Goal: Information Seeking & Learning: Learn about a topic

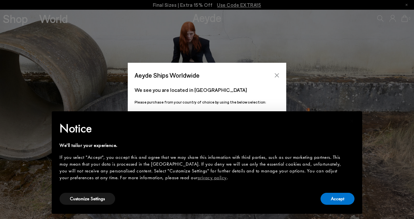
click at [277, 77] on icon "Close" at bounding box center [277, 75] width 5 height 5
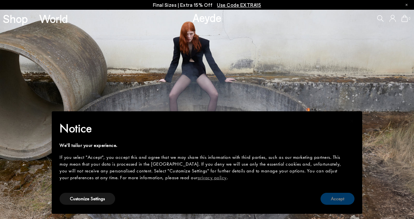
click at [340, 201] on button "Accept" at bounding box center [338, 199] width 34 height 12
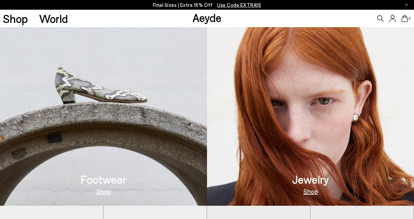
scroll to position [243, 0]
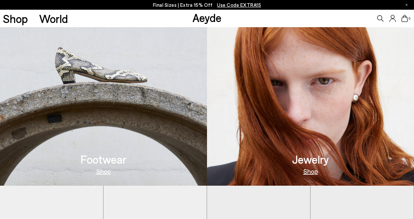
click at [109, 118] on img at bounding box center [103, 80] width 207 height 209
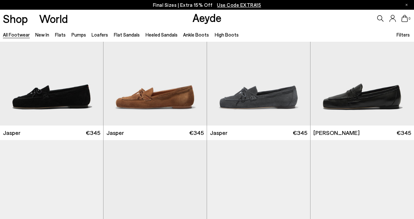
scroll to position [140, 0]
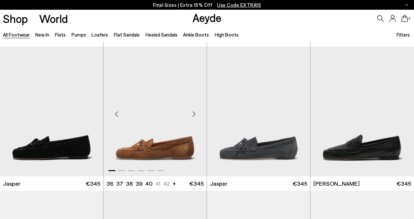
click at [193, 116] on div "Next slide" at bounding box center [193, 113] width 19 height 19
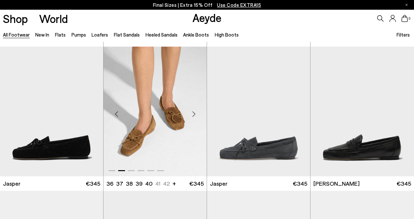
click at [193, 116] on div "Next slide" at bounding box center [193, 113] width 19 height 19
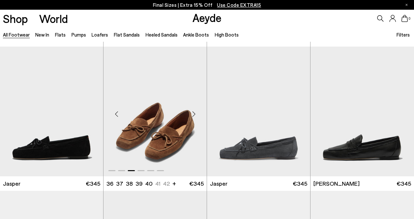
click at [193, 116] on div "Next slide" at bounding box center [193, 113] width 19 height 19
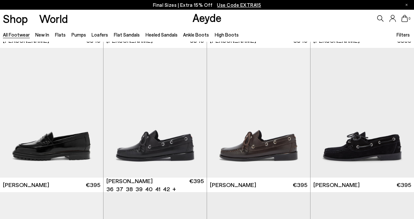
scroll to position [429, 0]
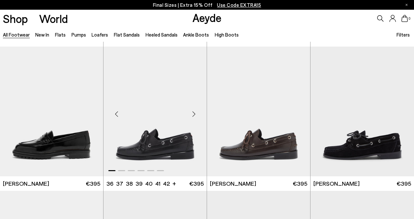
click at [193, 112] on div "Next slide" at bounding box center [193, 114] width 19 height 19
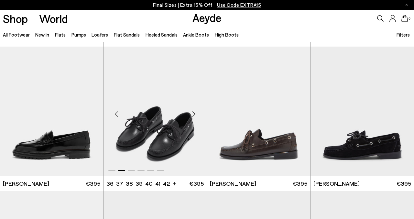
click at [193, 112] on div "Next slide" at bounding box center [193, 114] width 19 height 19
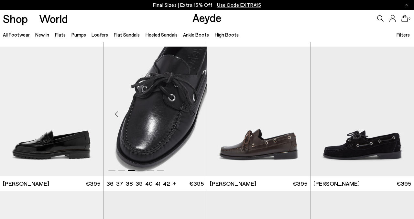
click at [193, 112] on div "Next slide" at bounding box center [193, 114] width 19 height 19
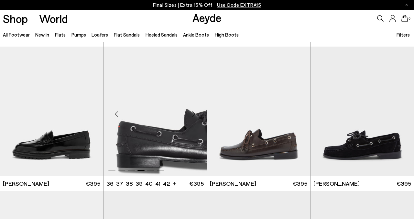
click at [193, 112] on div "Next slide" at bounding box center [193, 114] width 19 height 19
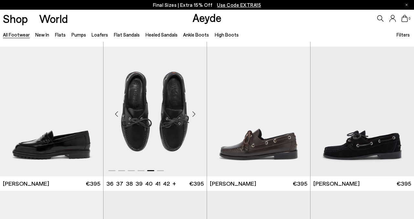
click at [193, 112] on div "Next slide" at bounding box center [193, 114] width 19 height 19
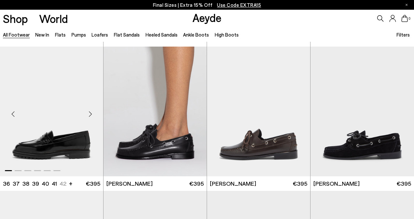
click at [92, 114] on div "Next slide" at bounding box center [90, 114] width 19 height 19
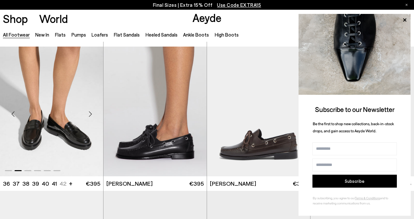
click at [92, 114] on div "Next slide" at bounding box center [90, 114] width 19 height 19
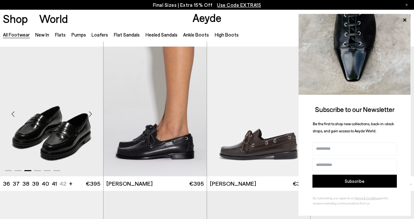
click at [92, 114] on div "Next slide" at bounding box center [90, 114] width 19 height 19
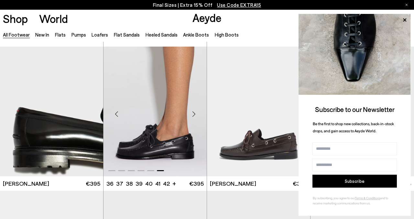
click at [192, 112] on div "Next slide" at bounding box center [193, 114] width 19 height 19
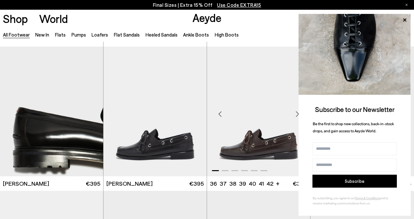
click at [295, 115] on div "Next slide" at bounding box center [297, 114] width 19 height 19
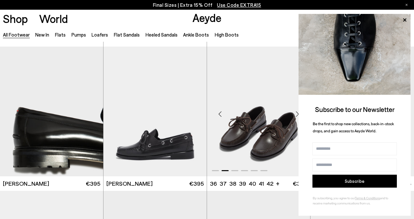
click at [295, 115] on div "Next slide" at bounding box center [297, 114] width 19 height 19
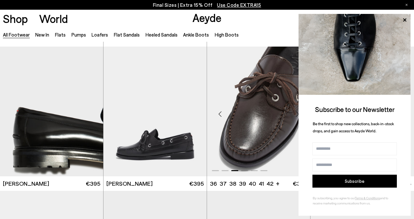
click at [295, 115] on div "Next slide" at bounding box center [297, 114] width 19 height 19
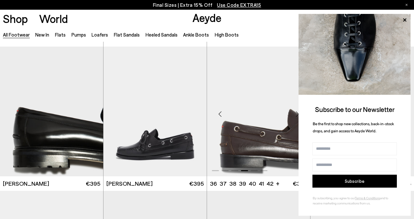
click at [295, 115] on div "Next slide" at bounding box center [297, 114] width 19 height 19
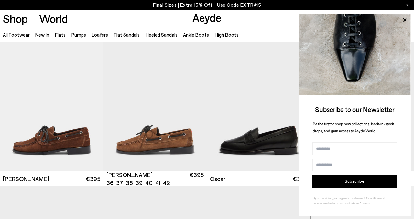
scroll to position [639, 0]
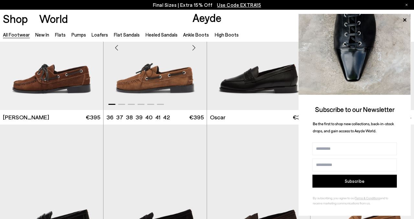
click at [194, 47] on div "Next slide" at bounding box center [193, 47] width 19 height 19
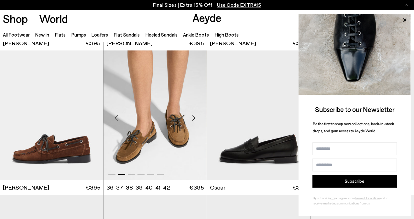
scroll to position [568, 0]
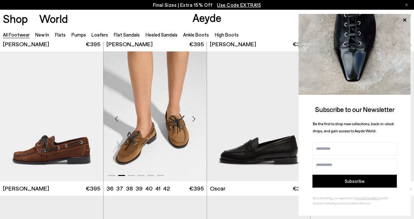
click at [195, 119] on div "Next slide" at bounding box center [193, 118] width 19 height 19
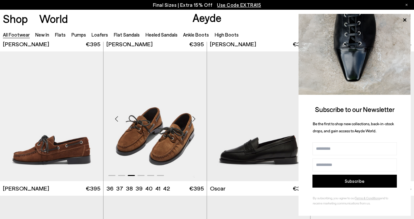
click at [195, 119] on div "Next slide" at bounding box center [193, 118] width 19 height 19
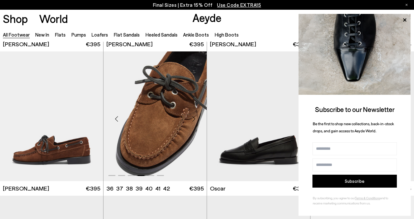
click at [195, 119] on div "Next slide" at bounding box center [193, 118] width 19 height 19
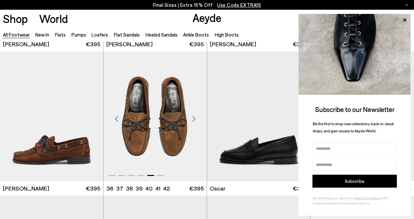
click at [195, 119] on div "Next slide" at bounding box center [193, 118] width 19 height 19
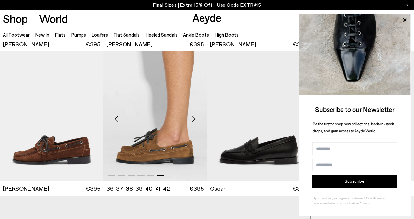
click at [195, 119] on div "Next slide" at bounding box center [193, 118] width 19 height 19
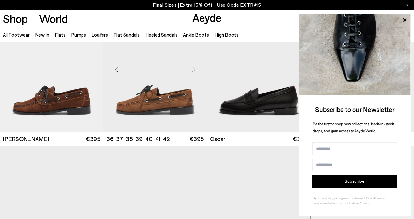
scroll to position [618, 0]
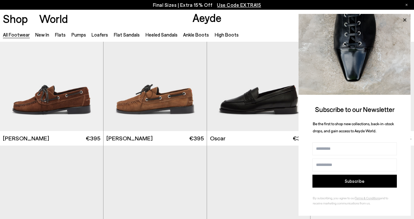
click at [408, 17] on icon at bounding box center [405, 20] width 8 height 8
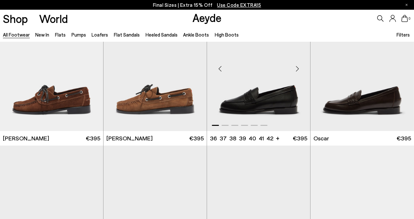
scroll to position [588, 0]
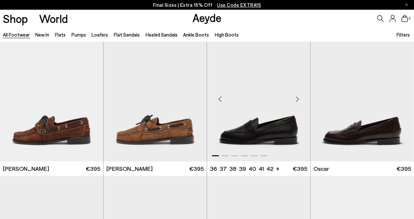
click at [297, 99] on div "Next slide" at bounding box center [297, 99] width 19 height 19
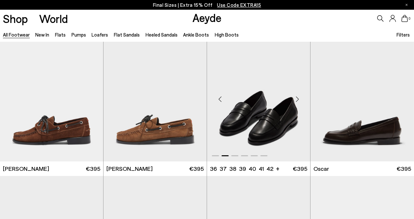
click at [297, 99] on div "Next slide" at bounding box center [297, 99] width 19 height 19
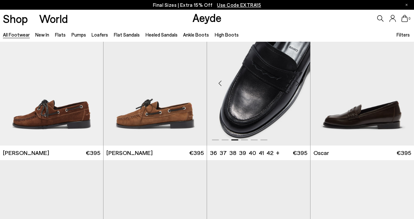
scroll to position [608, 0]
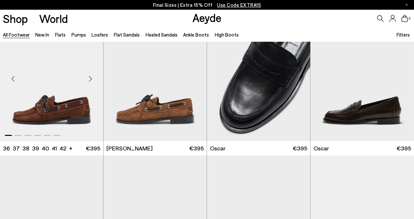
click at [92, 78] on div "Next slide" at bounding box center [90, 78] width 19 height 19
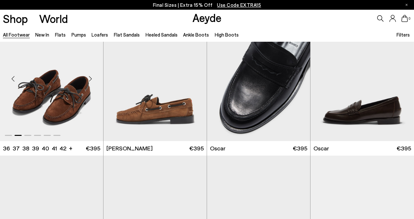
click at [92, 78] on div "Next slide" at bounding box center [90, 78] width 19 height 19
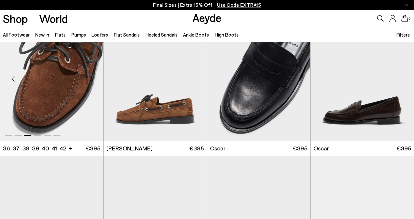
click at [92, 78] on div "Next slide" at bounding box center [90, 78] width 19 height 19
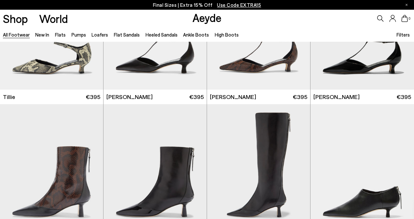
scroll to position [1692, 0]
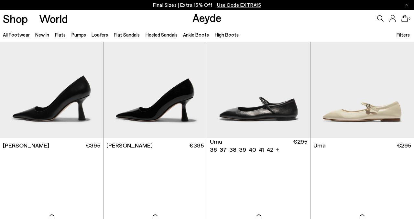
scroll to position [4225, 0]
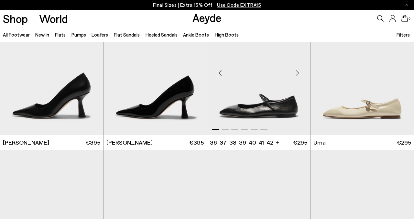
click at [298, 72] on div "Next slide" at bounding box center [297, 72] width 19 height 19
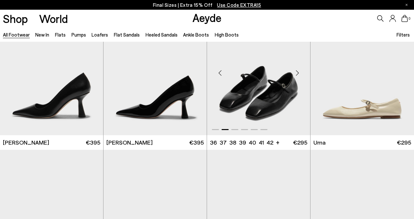
click at [298, 72] on div "Next slide" at bounding box center [297, 72] width 19 height 19
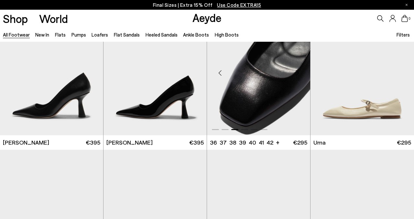
click at [298, 72] on div "Next slide" at bounding box center [297, 72] width 19 height 19
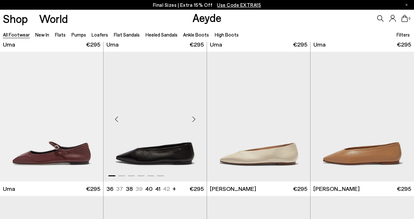
scroll to position [4532, 0]
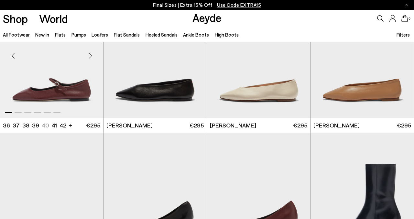
click at [91, 55] on div "Next slide" at bounding box center [90, 55] width 19 height 19
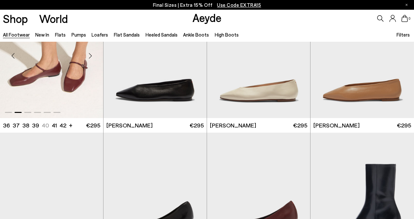
click at [91, 55] on div "Next slide" at bounding box center [90, 55] width 19 height 19
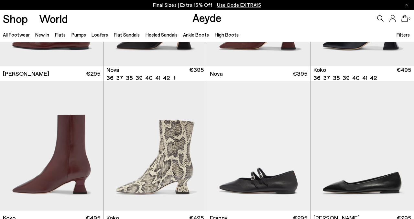
scroll to position [4793, 0]
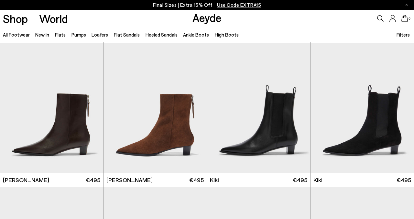
scroll to position [722, 0]
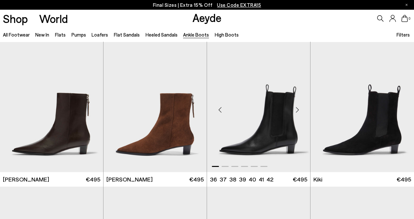
click at [297, 108] on div "Next slide" at bounding box center [297, 109] width 19 height 19
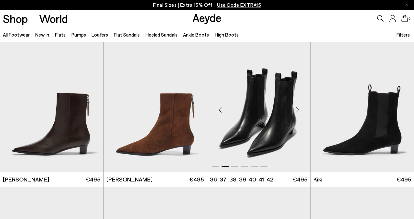
click at [297, 108] on div "Next slide" at bounding box center [297, 109] width 19 height 19
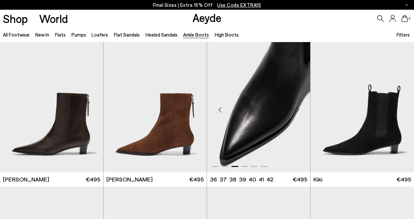
click at [297, 108] on div "Next slide" at bounding box center [297, 109] width 19 height 19
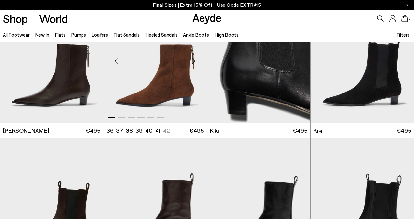
scroll to position [873, 0]
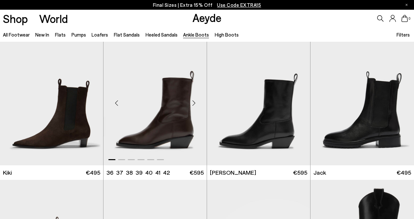
click at [192, 102] on div "Next slide" at bounding box center [193, 102] width 19 height 19
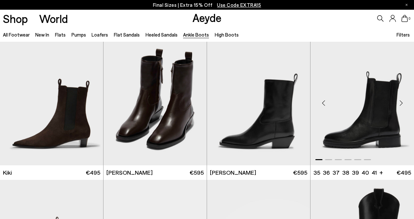
click at [402, 106] on div "Next slide" at bounding box center [401, 102] width 19 height 19
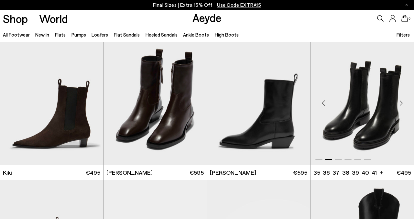
click at [402, 106] on div "Next slide" at bounding box center [401, 102] width 19 height 19
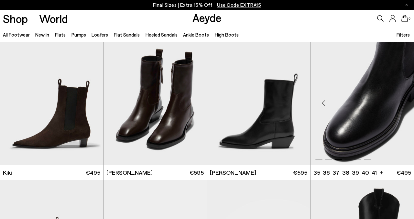
click at [402, 106] on div "Next slide" at bounding box center [401, 102] width 19 height 19
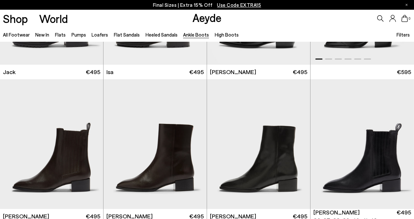
scroll to position [1180, 0]
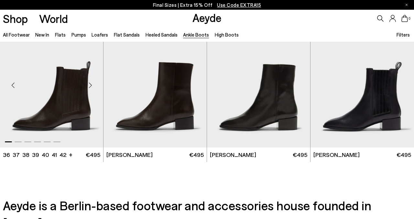
click at [90, 85] on div "Next slide" at bounding box center [90, 85] width 19 height 19
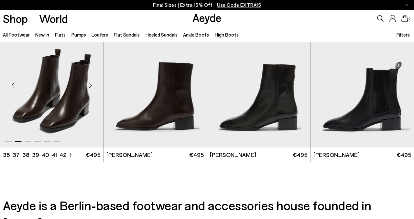
click at [90, 85] on div "Next slide" at bounding box center [90, 85] width 19 height 19
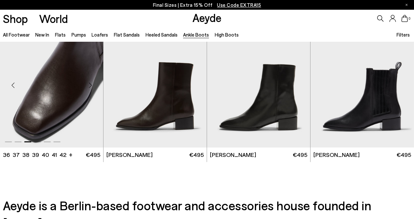
click at [90, 85] on div "Next slide" at bounding box center [90, 85] width 19 height 19
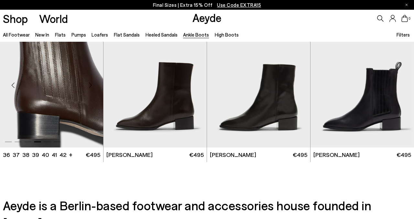
click at [90, 85] on div "Next slide" at bounding box center [90, 85] width 19 height 19
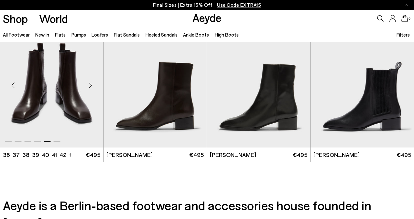
click at [90, 85] on div "Next slide" at bounding box center [90, 85] width 19 height 19
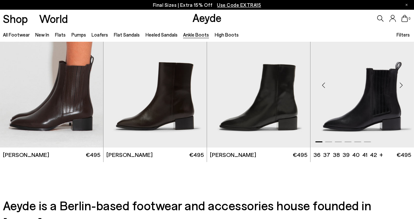
click at [401, 87] on div "Next slide" at bounding box center [401, 85] width 19 height 19
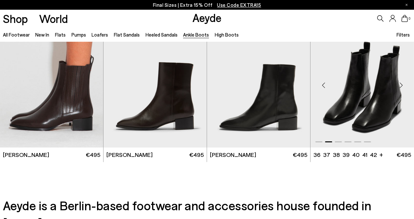
click at [401, 87] on div "Next slide" at bounding box center [401, 85] width 19 height 19
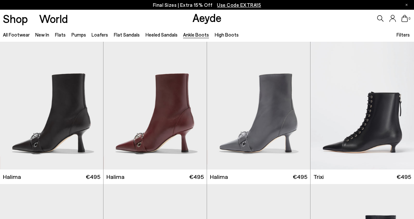
scroll to position [0, 0]
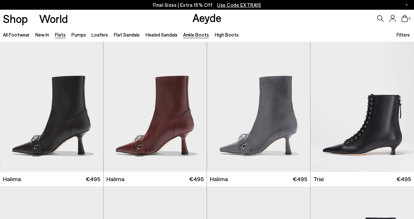
click at [59, 37] on link "Flats" at bounding box center [60, 35] width 11 height 6
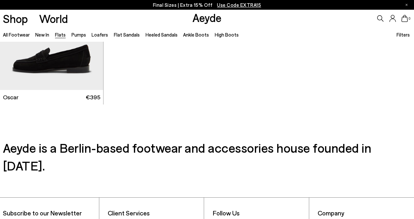
scroll to position [3148, 0]
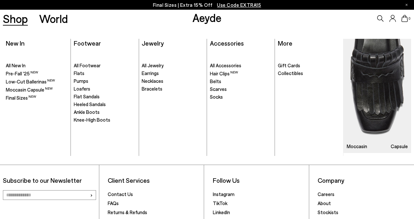
click at [18, 19] on link "Shop" at bounding box center [15, 18] width 25 height 11
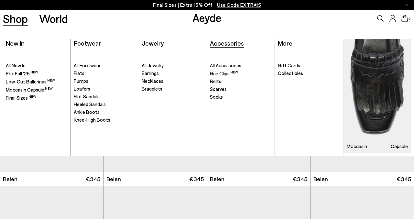
click at [239, 40] on span "Accessories" at bounding box center [227, 43] width 34 height 8
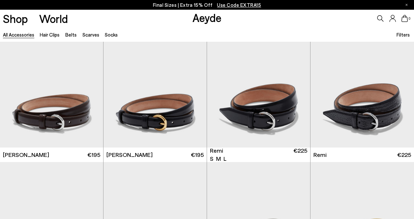
scroll to position [172, 0]
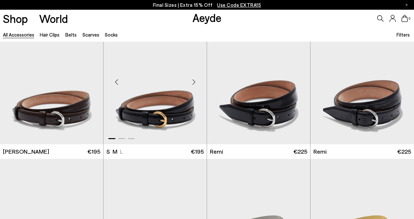
click at [195, 83] on div "Next slide" at bounding box center [193, 81] width 19 height 19
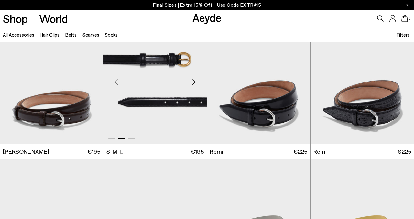
click at [195, 83] on div "Next slide" at bounding box center [193, 81] width 19 height 19
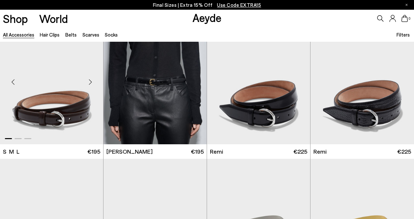
click at [91, 84] on div "Next slide" at bounding box center [90, 81] width 19 height 19
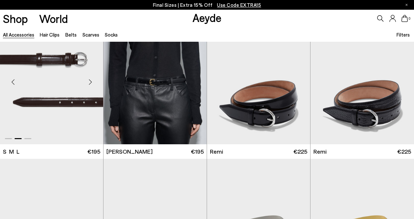
click at [91, 84] on div "Next slide" at bounding box center [90, 81] width 19 height 19
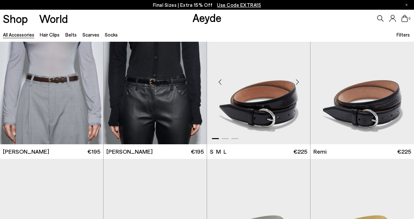
click at [297, 82] on div "Next slide" at bounding box center [297, 81] width 19 height 19
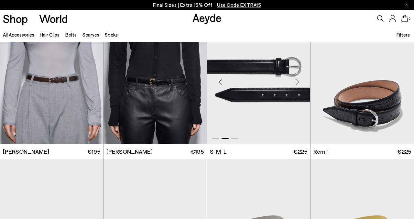
click at [297, 82] on div "Next slide" at bounding box center [297, 81] width 19 height 19
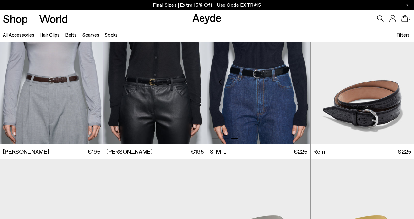
click at [297, 82] on div "Next slide" at bounding box center [297, 81] width 19 height 19
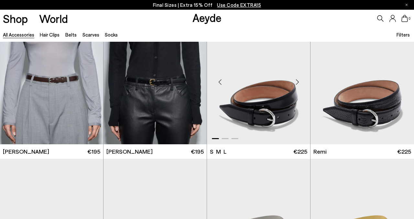
click at [297, 82] on div "Next slide" at bounding box center [297, 81] width 19 height 19
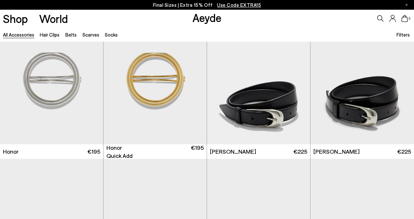
scroll to position [451, 0]
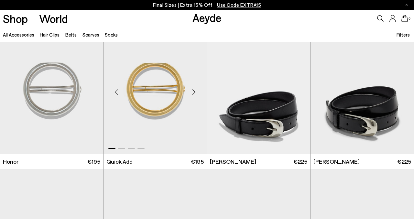
click at [192, 93] on div "Next slide" at bounding box center [193, 92] width 19 height 19
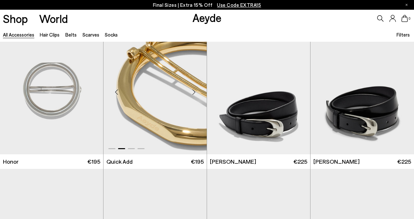
click at [192, 93] on div "Next slide" at bounding box center [193, 92] width 19 height 19
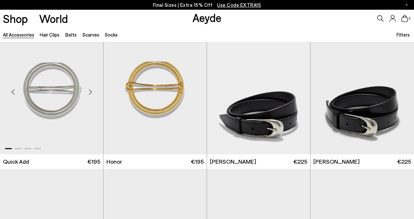
click at [92, 90] on div "Next slide" at bounding box center [90, 92] width 19 height 19
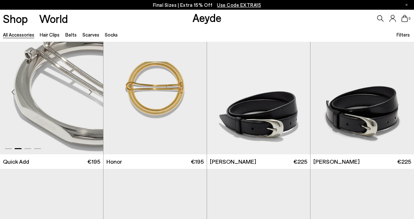
click at [92, 90] on div "Next slide" at bounding box center [90, 92] width 19 height 19
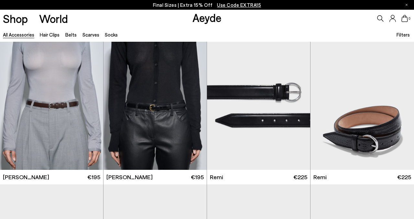
scroll to position [0, 0]
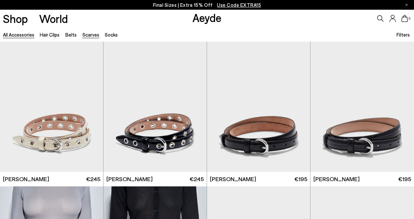
click at [90, 34] on link "Scarves" at bounding box center [91, 35] width 17 height 6
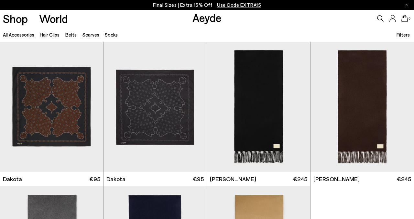
click at [25, 34] on link "All accessories" at bounding box center [18, 35] width 31 height 6
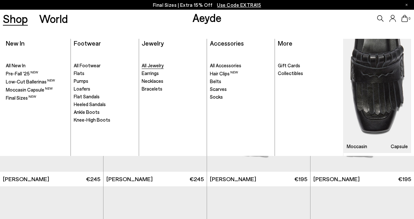
click at [155, 68] on span "All Jewelry" at bounding box center [153, 65] width 22 height 6
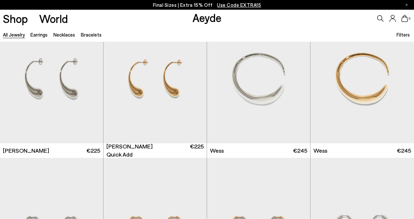
scroll to position [173, 0]
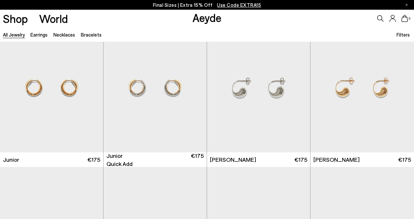
scroll to position [450, 0]
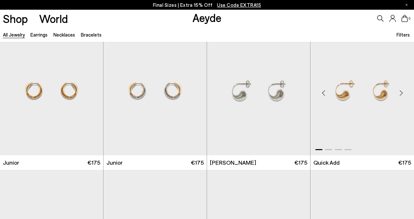
click at [402, 96] on div "Next slide" at bounding box center [401, 93] width 19 height 19
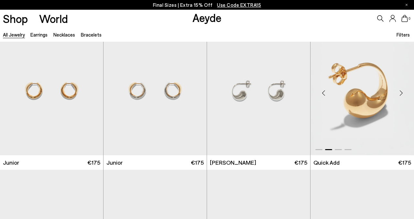
click at [402, 95] on div "Next slide" at bounding box center [401, 93] width 19 height 19
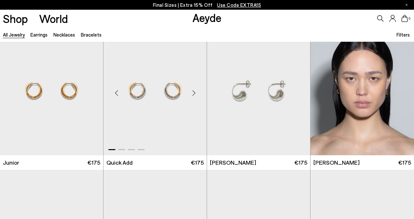
click at [193, 92] on div "Next slide" at bounding box center [193, 93] width 19 height 19
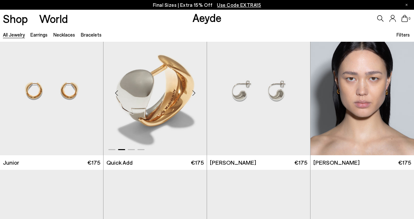
click at [193, 92] on div "Next slide" at bounding box center [193, 93] width 19 height 19
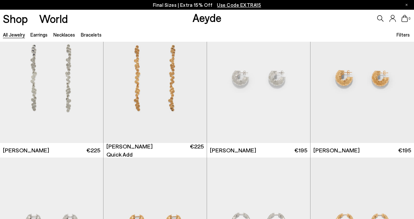
scroll to position [1039, 0]
click at [193, 78] on div "Next slide" at bounding box center [193, 81] width 19 height 19
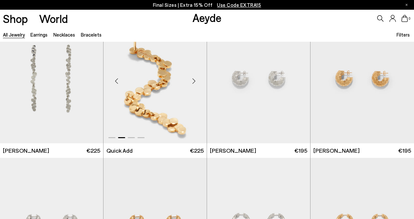
click at [193, 78] on div "Next slide" at bounding box center [193, 81] width 19 height 19
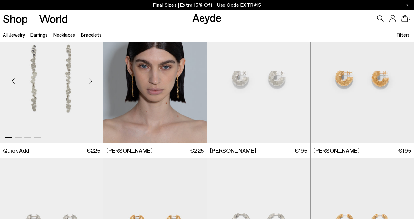
click at [90, 80] on div "Next slide" at bounding box center [90, 81] width 19 height 19
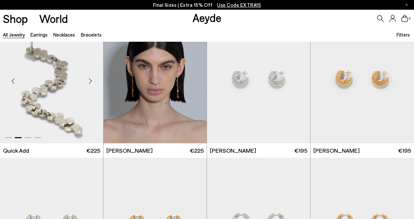
click at [90, 80] on div "Next slide" at bounding box center [90, 81] width 19 height 19
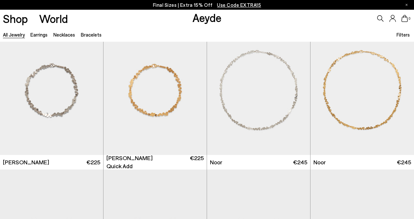
scroll to position [1294, 0]
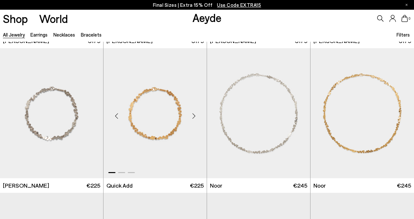
click at [195, 117] on div "Next slide" at bounding box center [193, 115] width 19 height 19
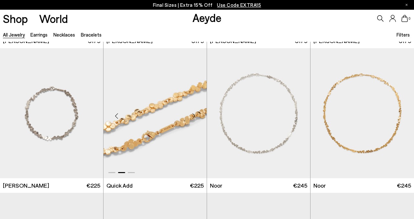
click at [195, 117] on div "Next slide" at bounding box center [193, 115] width 19 height 19
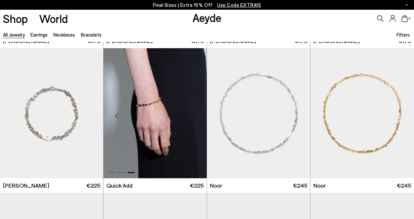
click at [195, 117] on div "Next slide" at bounding box center [193, 115] width 19 height 19
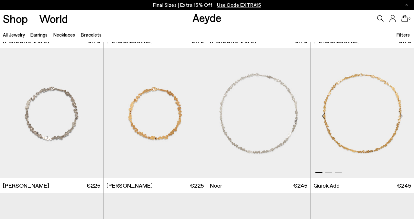
click at [402, 114] on div "Next slide" at bounding box center [401, 115] width 19 height 19
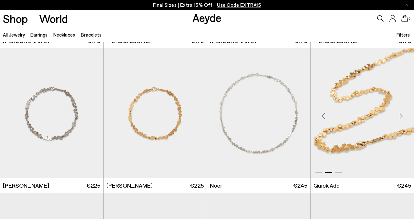
click at [402, 114] on div "Next slide" at bounding box center [401, 115] width 19 height 19
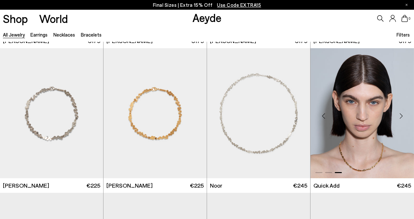
click at [402, 114] on div "Next slide" at bounding box center [401, 115] width 19 height 19
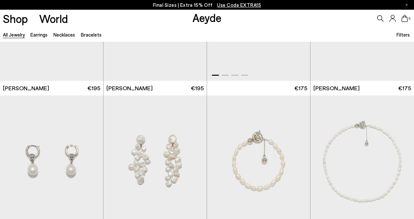
scroll to position [1997, 0]
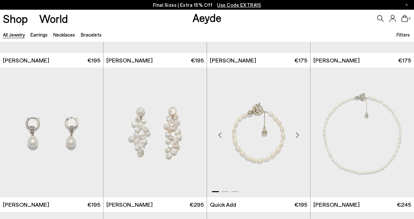
click at [297, 134] on div "Next slide" at bounding box center [297, 134] width 19 height 19
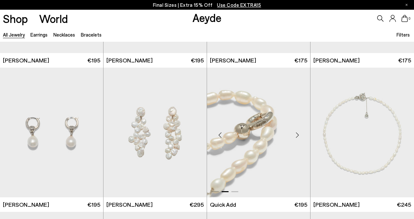
click at [297, 134] on div "Next slide" at bounding box center [297, 134] width 19 height 19
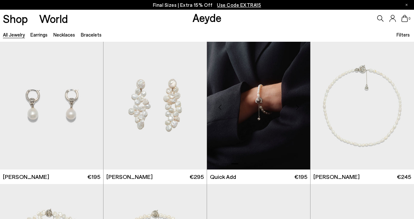
scroll to position [2025, 0]
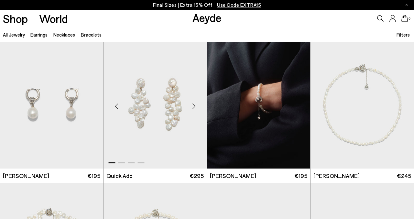
click at [193, 106] on div "Next slide" at bounding box center [193, 105] width 19 height 19
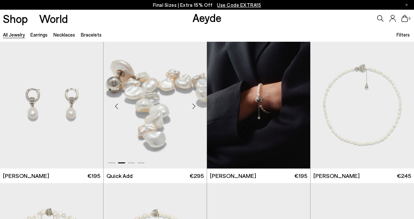
click at [193, 106] on div "Next slide" at bounding box center [193, 105] width 19 height 19
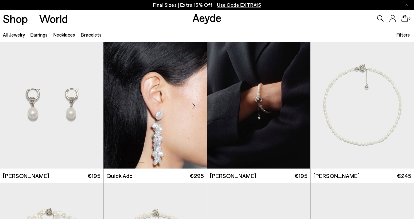
click at [193, 106] on div "Next slide" at bounding box center [193, 105] width 19 height 19
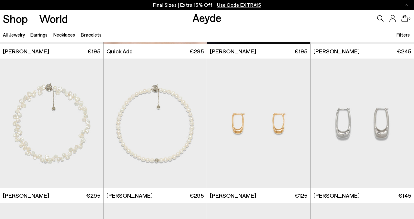
scroll to position [2151, 0]
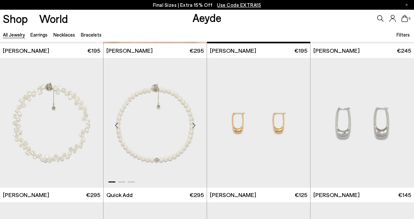
click at [195, 127] on div "Next slide" at bounding box center [193, 125] width 19 height 19
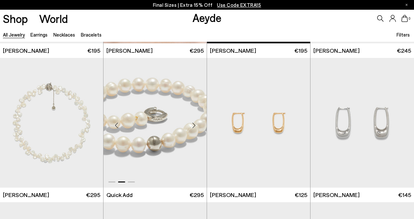
click at [195, 127] on div "Next slide" at bounding box center [193, 125] width 19 height 19
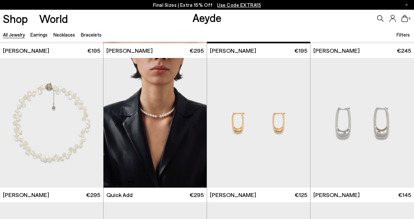
click at [117, 122] on div "Previous slide" at bounding box center [116, 125] width 19 height 19
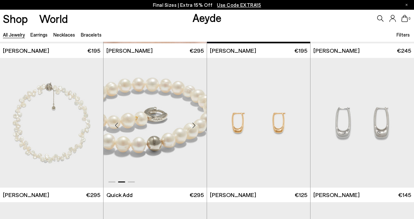
click at [117, 122] on div "Previous slide" at bounding box center [116, 125] width 19 height 19
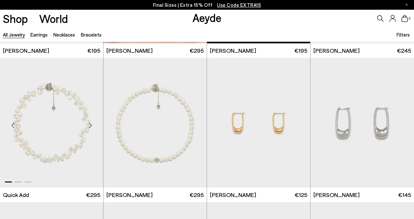
click at [90, 124] on div "Next slide" at bounding box center [90, 125] width 19 height 19
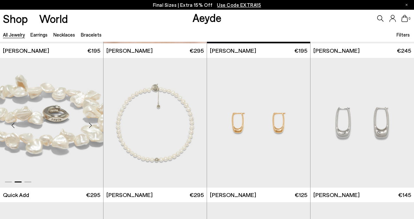
click at [90, 124] on div "Next slide" at bounding box center [90, 125] width 19 height 19
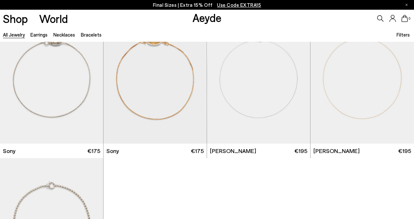
scroll to position [3275, 0]
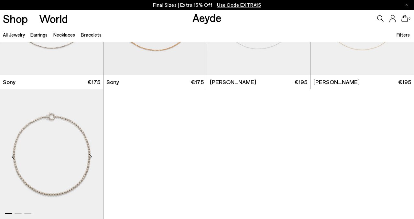
click at [92, 155] on div "Next slide" at bounding box center [90, 156] width 19 height 19
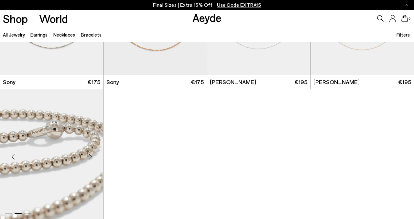
click at [92, 155] on div "Next slide" at bounding box center [90, 156] width 19 height 19
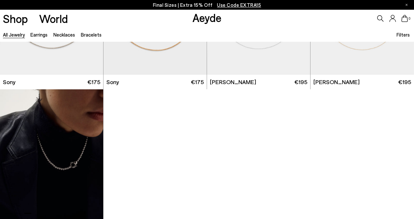
click at [92, 155] on div "Next slide" at bounding box center [90, 156] width 19 height 19
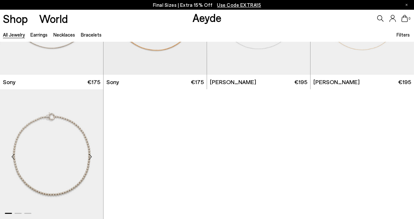
click at [92, 155] on div "Next slide" at bounding box center [90, 156] width 19 height 19
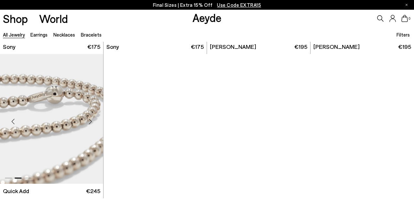
scroll to position [3311, 0]
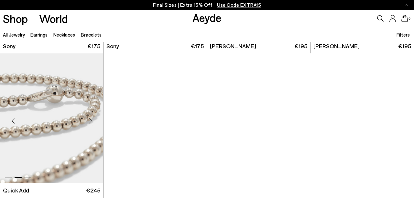
click at [83, 145] on img "2 / 3" at bounding box center [51, 118] width 103 height 130
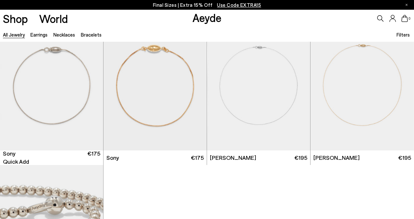
scroll to position [3199, 0]
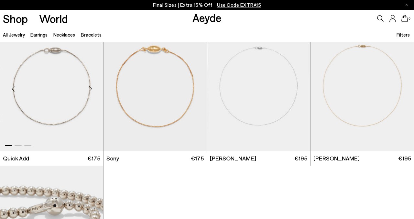
click at [84, 86] on div "Next slide" at bounding box center [90, 88] width 19 height 19
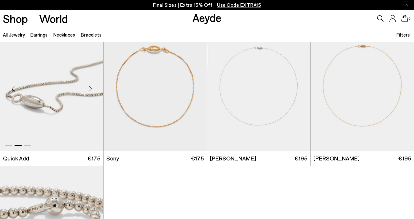
click at [91, 89] on div "Next slide" at bounding box center [90, 88] width 19 height 19
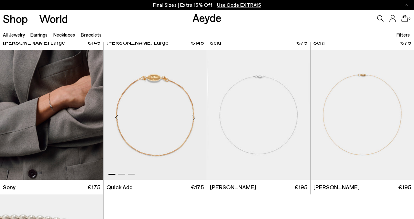
scroll to position [3159, 0]
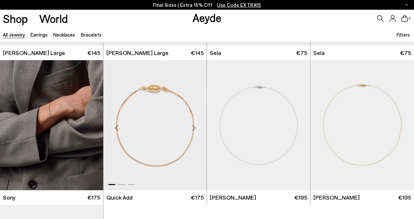
click at [194, 128] on div "Next slide" at bounding box center [193, 127] width 19 height 19
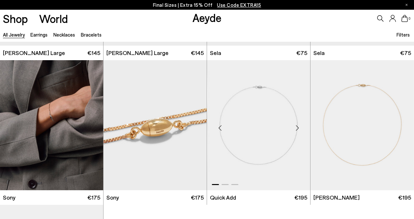
click at [297, 128] on div "Next slide" at bounding box center [297, 127] width 19 height 19
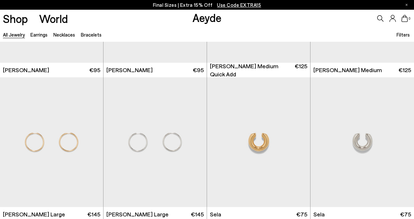
scroll to position [3018, 0]
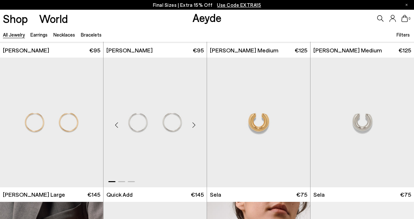
click at [194, 126] on div "Next slide" at bounding box center [193, 125] width 19 height 19
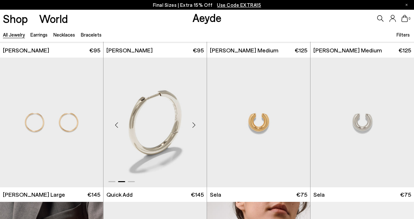
click at [194, 126] on div "Next slide" at bounding box center [193, 125] width 19 height 19
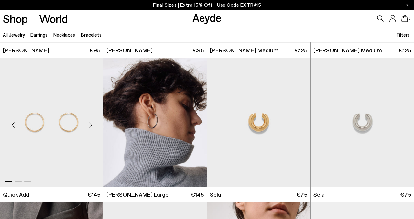
click at [89, 127] on div "Next slide" at bounding box center [90, 125] width 19 height 19
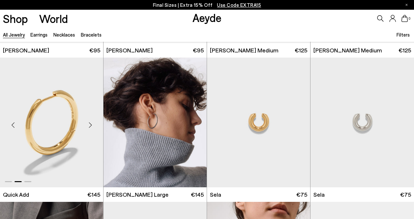
click at [89, 127] on div "Next slide" at bounding box center [90, 125] width 19 height 19
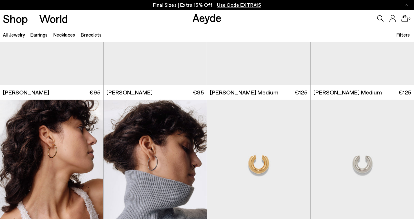
scroll to position [2900, 0]
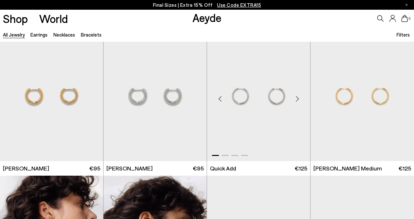
click at [296, 99] on div "Next slide" at bounding box center [297, 98] width 19 height 19
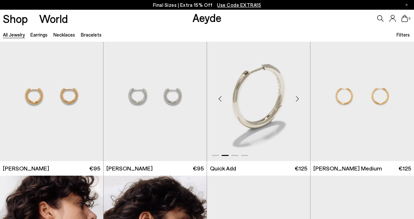
click at [296, 99] on div "Next slide" at bounding box center [297, 98] width 19 height 19
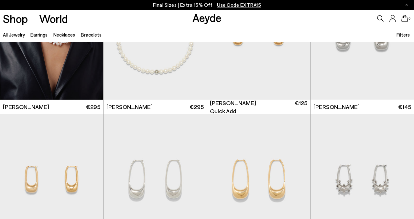
scroll to position [2159, 0]
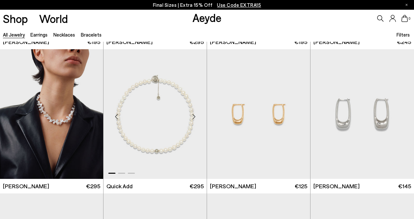
click at [192, 115] on div "Next slide" at bounding box center [193, 116] width 19 height 19
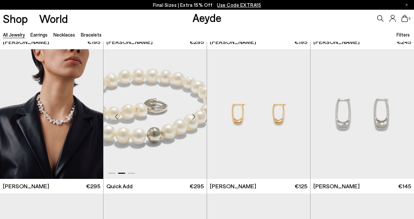
click at [192, 115] on div "Next slide" at bounding box center [193, 116] width 19 height 19
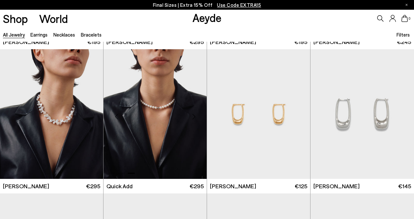
click at [192, 115] on div "Next slide" at bounding box center [193, 116] width 19 height 19
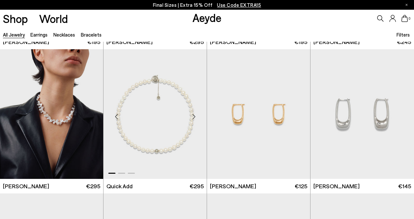
click at [192, 115] on div "Next slide" at bounding box center [193, 116] width 19 height 19
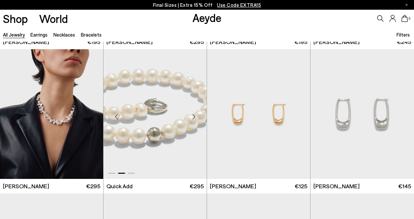
click at [192, 115] on div "Next slide" at bounding box center [193, 116] width 19 height 19
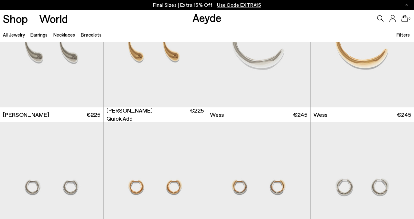
scroll to position [0, 0]
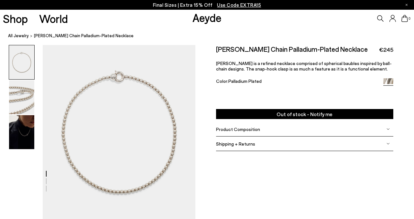
click at [246, 127] on span "Product Composition" at bounding box center [238, 130] width 44 height 6
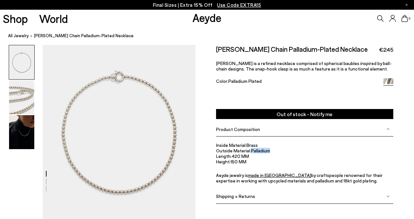
drag, startPoint x: 275, startPoint y: 151, endPoint x: 251, endPoint y: 151, distance: 23.6
click at [251, 151] on li "Outside Material: Palladium" at bounding box center [304, 151] width 177 height 6
copy li "Palladium"
click at [24, 133] on img at bounding box center [21, 132] width 25 height 34
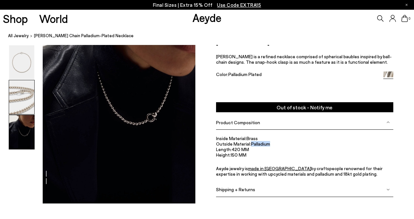
click at [22, 102] on img at bounding box center [21, 97] width 25 height 34
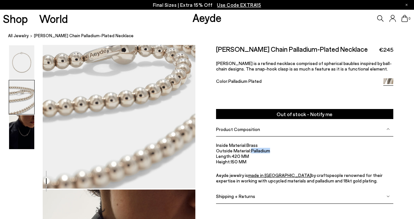
scroll to position [176, 0]
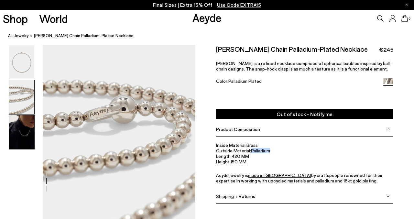
click at [25, 120] on img at bounding box center [21, 132] width 25 height 34
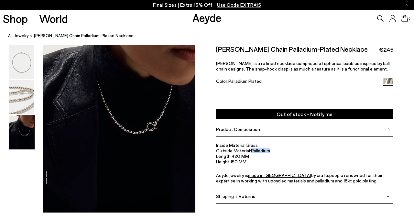
scroll to position [425, 0]
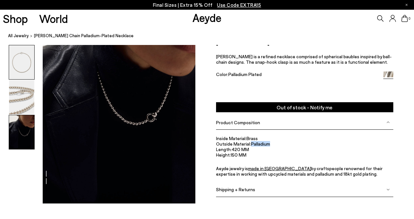
click at [30, 67] on img at bounding box center [21, 62] width 25 height 34
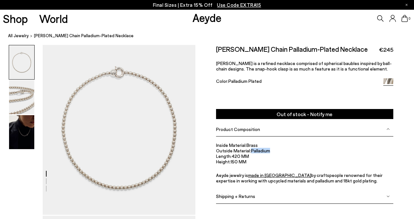
scroll to position [0, 0]
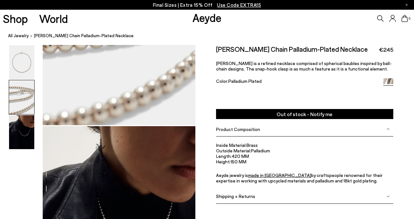
scroll to position [358, 0]
